Goal: Understand process/instructions

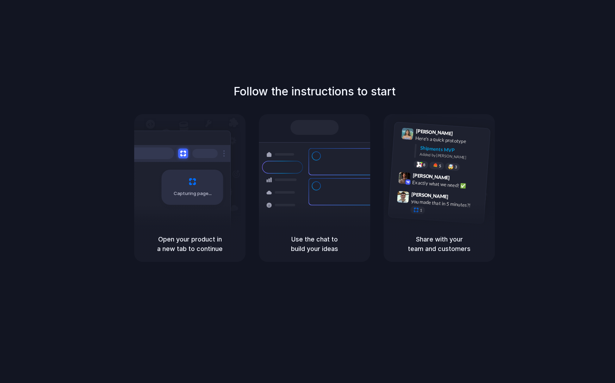
click at [264, 91] on h1 "Follow the instructions to start" at bounding box center [315, 91] width 162 height 17
click at [315, 125] on span "Ready" at bounding box center [318, 127] width 15 height 7
click at [171, 246] on h5 "Open your product in a new tab to continue" at bounding box center [190, 244] width 94 height 19
